Goal: Find specific page/section: Find specific page/section

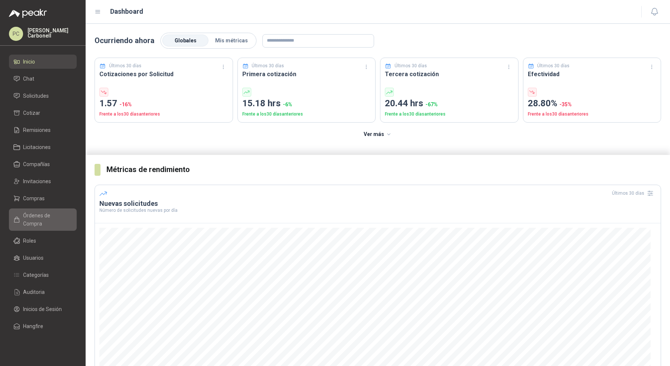
click at [36, 212] on span "Órdenes de Compra" at bounding box center [46, 220] width 46 height 16
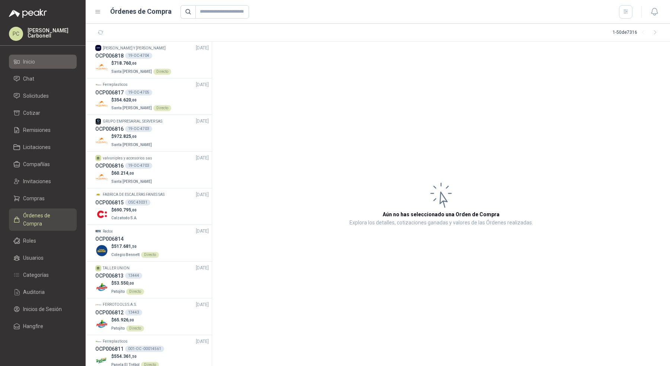
click at [51, 62] on li "Inicio" at bounding box center [42, 62] width 59 height 8
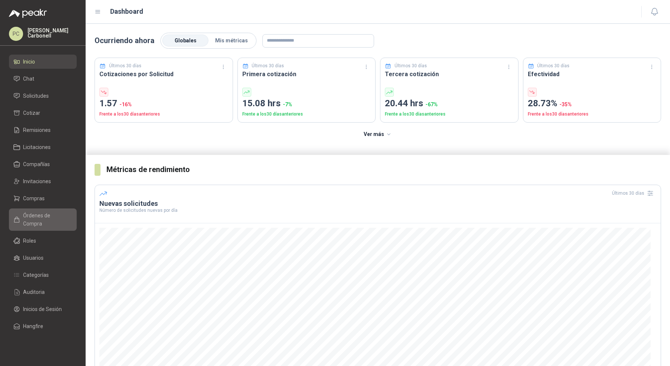
click at [49, 217] on span "Órdenes de Compra" at bounding box center [46, 220] width 46 height 16
